Goal: Register for event/course

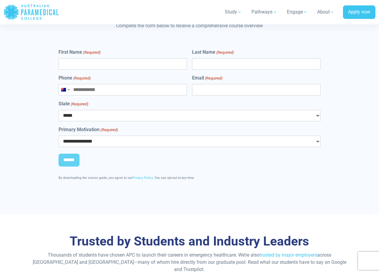
scroll to position [2315, 0]
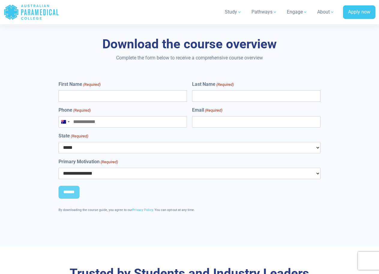
click at [143, 116] on input "Phone (Required)" at bounding box center [123, 121] width 128 height 11
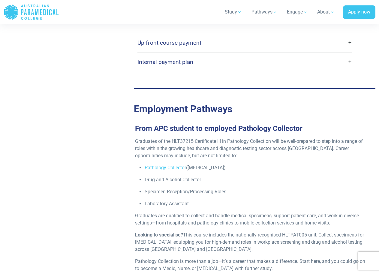
scroll to position [1835, 0]
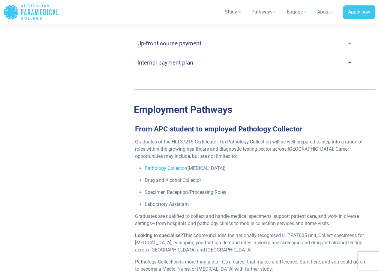
click at [170, 165] on link "Pathology Collector" at bounding box center [165, 168] width 41 height 6
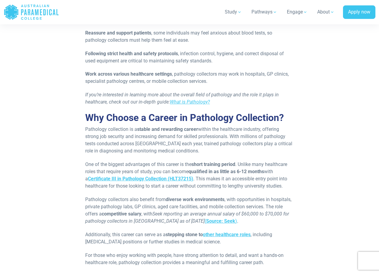
scroll to position [300, 0]
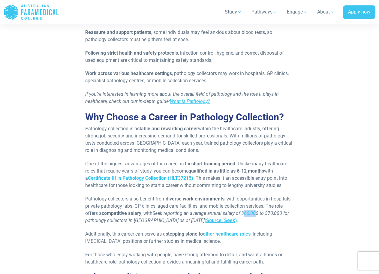
drag, startPoint x: 247, startPoint y: 205, endPoint x: 259, endPoint y: 206, distance: 12.3
click at [259, 210] on em "Seek reporting an average annual salary of $60,000 to $70,000 for pathology col…" at bounding box center [187, 216] width 204 height 13
click at [248, 210] on em "Seek reporting an average annual salary of $60,000 to $70,000 for pathology col…" at bounding box center [187, 216] width 204 height 13
click at [250, 210] on em "Seek reporting an average annual salary of $60,000 to $70,000 for pathology col…" at bounding box center [187, 216] width 204 height 13
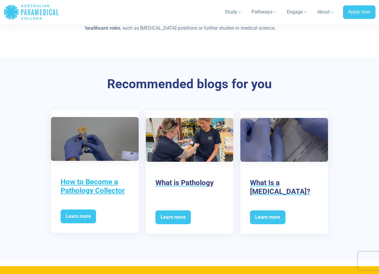
scroll to position [930, 0]
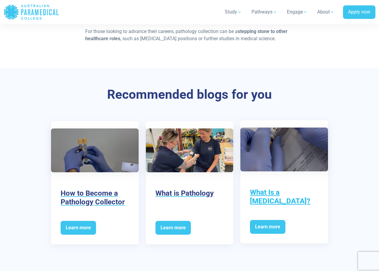
click at [282, 188] on h3 "What Is a Phlebotomist?" at bounding box center [284, 196] width 68 height 17
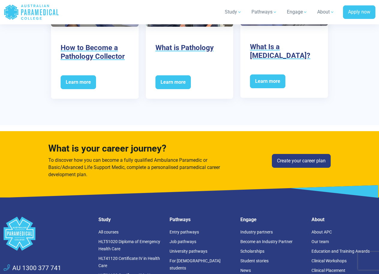
scroll to position [1081, 0]
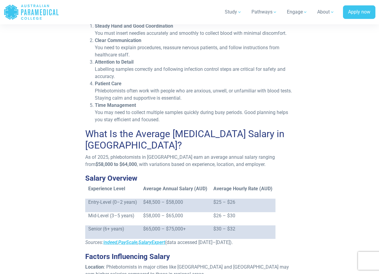
scroll to position [510, 0]
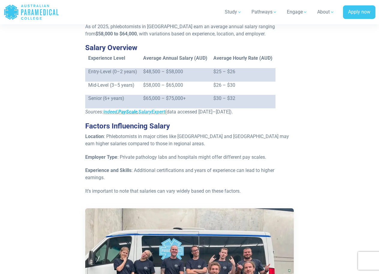
click at [133, 109] on em "PayScale" at bounding box center [127, 112] width 19 height 6
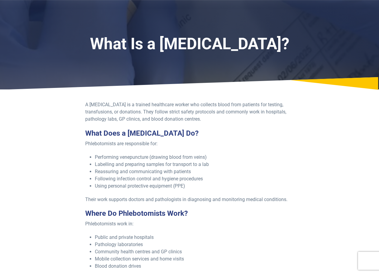
scroll to position [0, 0]
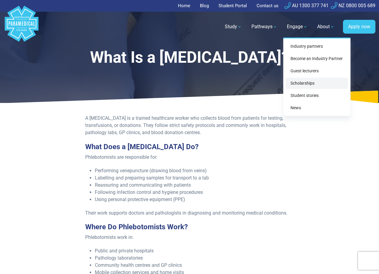
click at [306, 84] on link "Scholarships" at bounding box center [317, 83] width 62 height 11
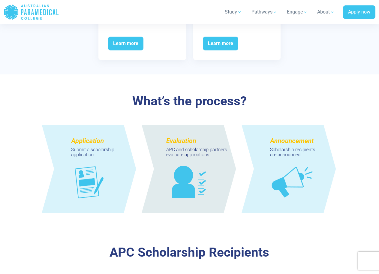
scroll to position [480, 0]
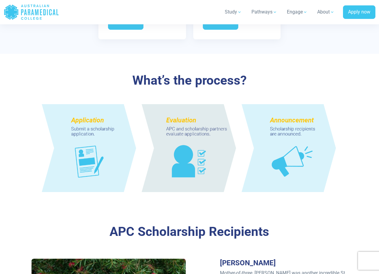
click at [100, 124] on img at bounding box center [190, 147] width 316 height 115
click at [93, 153] on img at bounding box center [190, 147] width 316 height 115
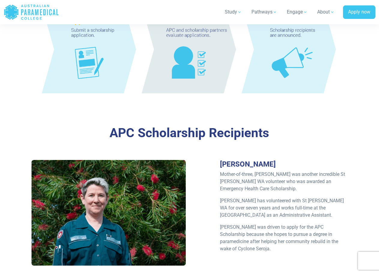
scroll to position [540, 0]
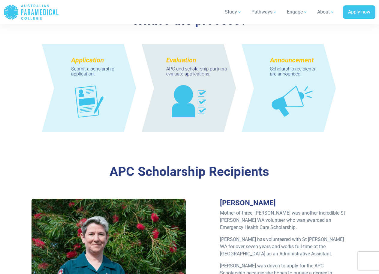
click at [105, 77] on img at bounding box center [190, 87] width 316 height 115
click at [176, 53] on img at bounding box center [190, 87] width 316 height 115
click at [85, 57] on img at bounding box center [190, 87] width 316 height 115
click at [88, 52] on img at bounding box center [190, 87] width 316 height 115
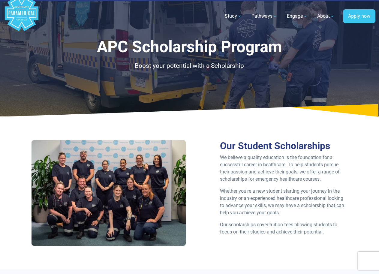
scroll to position [0, 0]
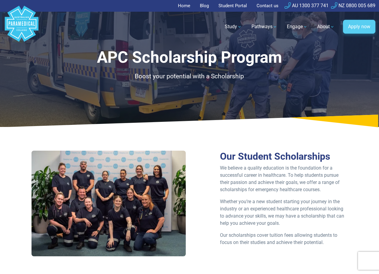
click at [364, 24] on link "Apply now" at bounding box center [359, 27] width 32 height 14
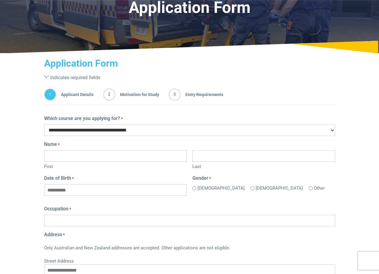
scroll to position [60, 0]
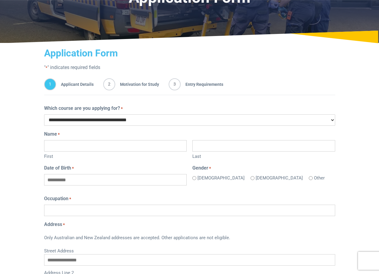
click at [167, 122] on select "**********" at bounding box center [189, 119] width 291 height 11
select select "**********"
click at [44, 114] on select "**********" at bounding box center [189, 119] width 291 height 11
click at [110, 148] on input "First" at bounding box center [115, 145] width 143 height 11
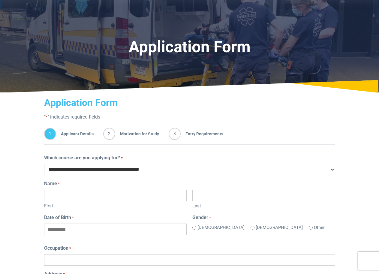
scroll to position [0, 0]
